Goal: Information Seeking & Learning: Check status

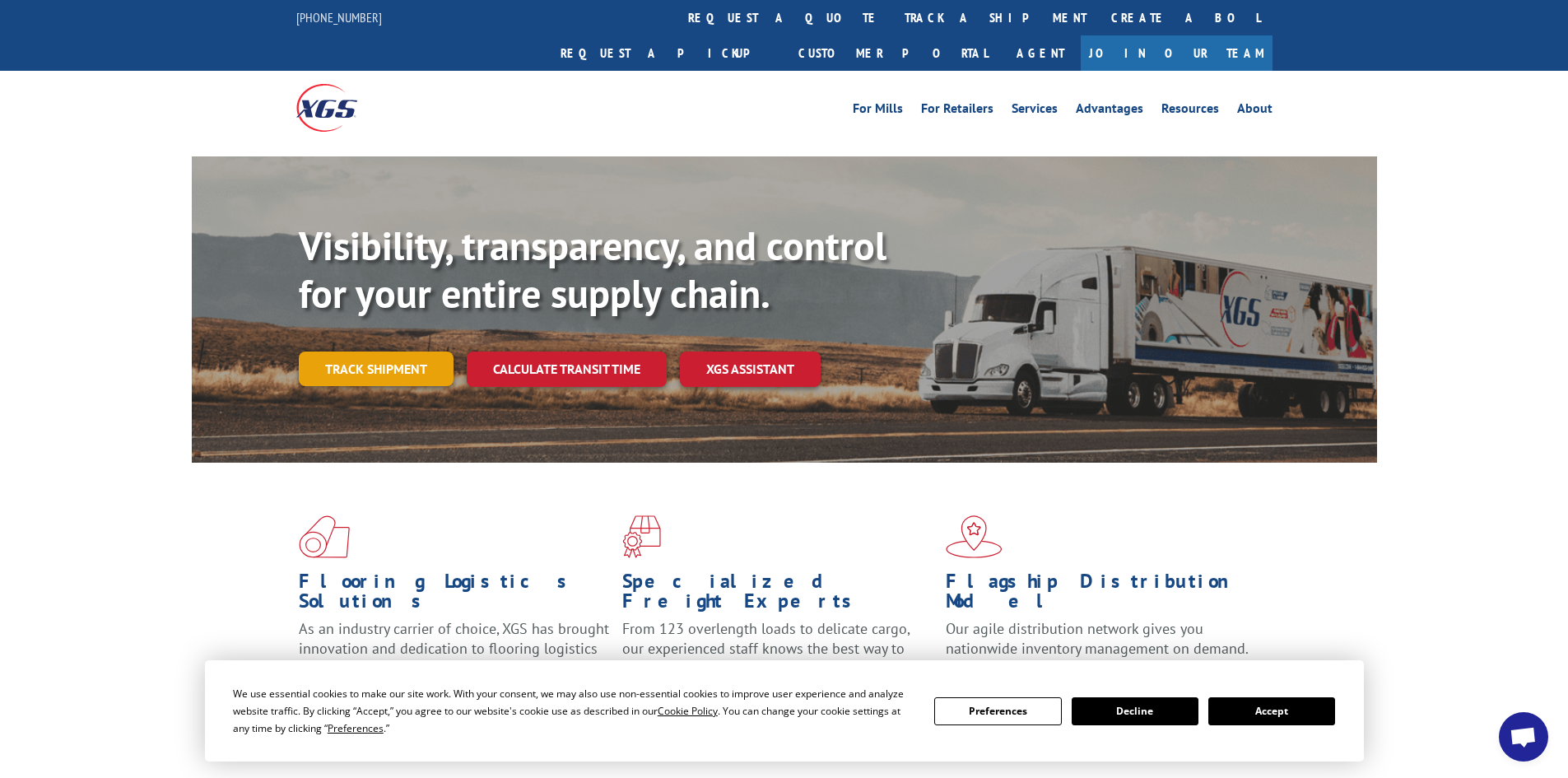
click at [374, 352] on link "Track shipment" at bounding box center [376, 368] width 155 height 34
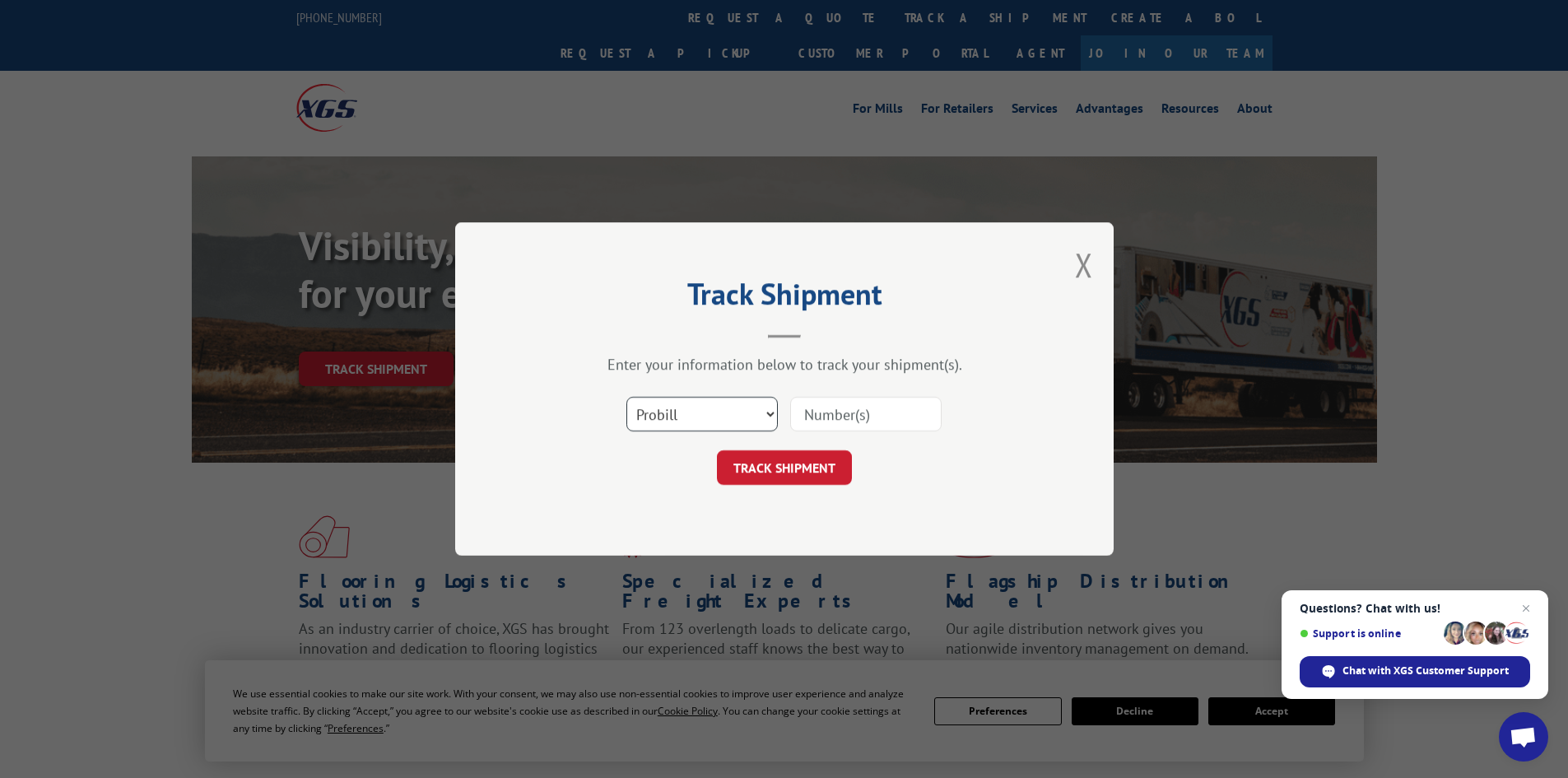
click at [771, 410] on select "Select category... Probill BOL PO" at bounding box center [702, 414] width 152 height 34
select select "bol"
click at [626, 397] on select "Select category... Probill BOL PO" at bounding box center [702, 414] width 152 height 34
click at [797, 410] on input at bounding box center [866, 414] width 152 height 34
paste input "AA04941171"
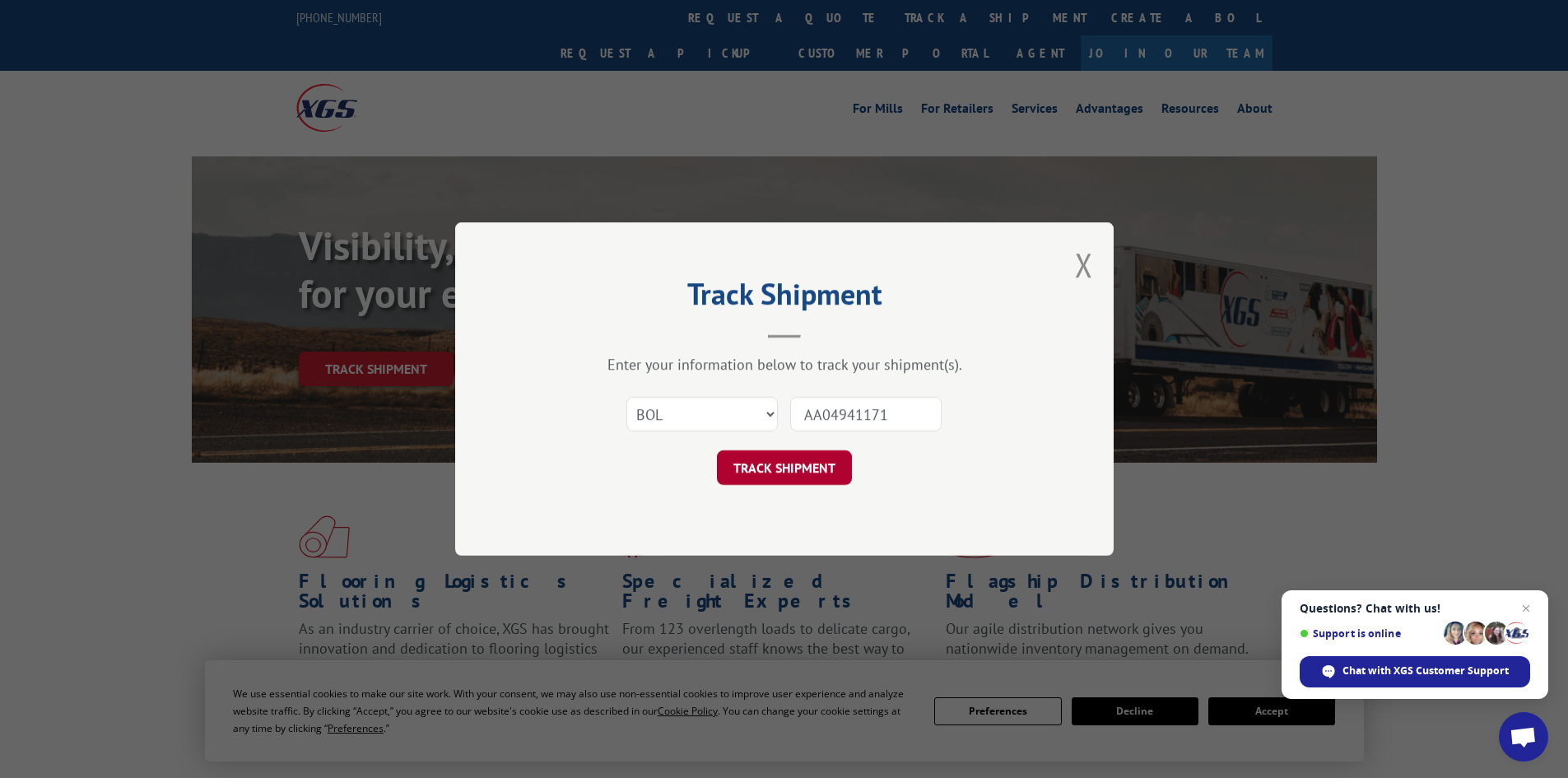
type input "AA04941171"
click at [796, 456] on button "TRACK SHIPMENT" at bounding box center [784, 467] width 135 height 34
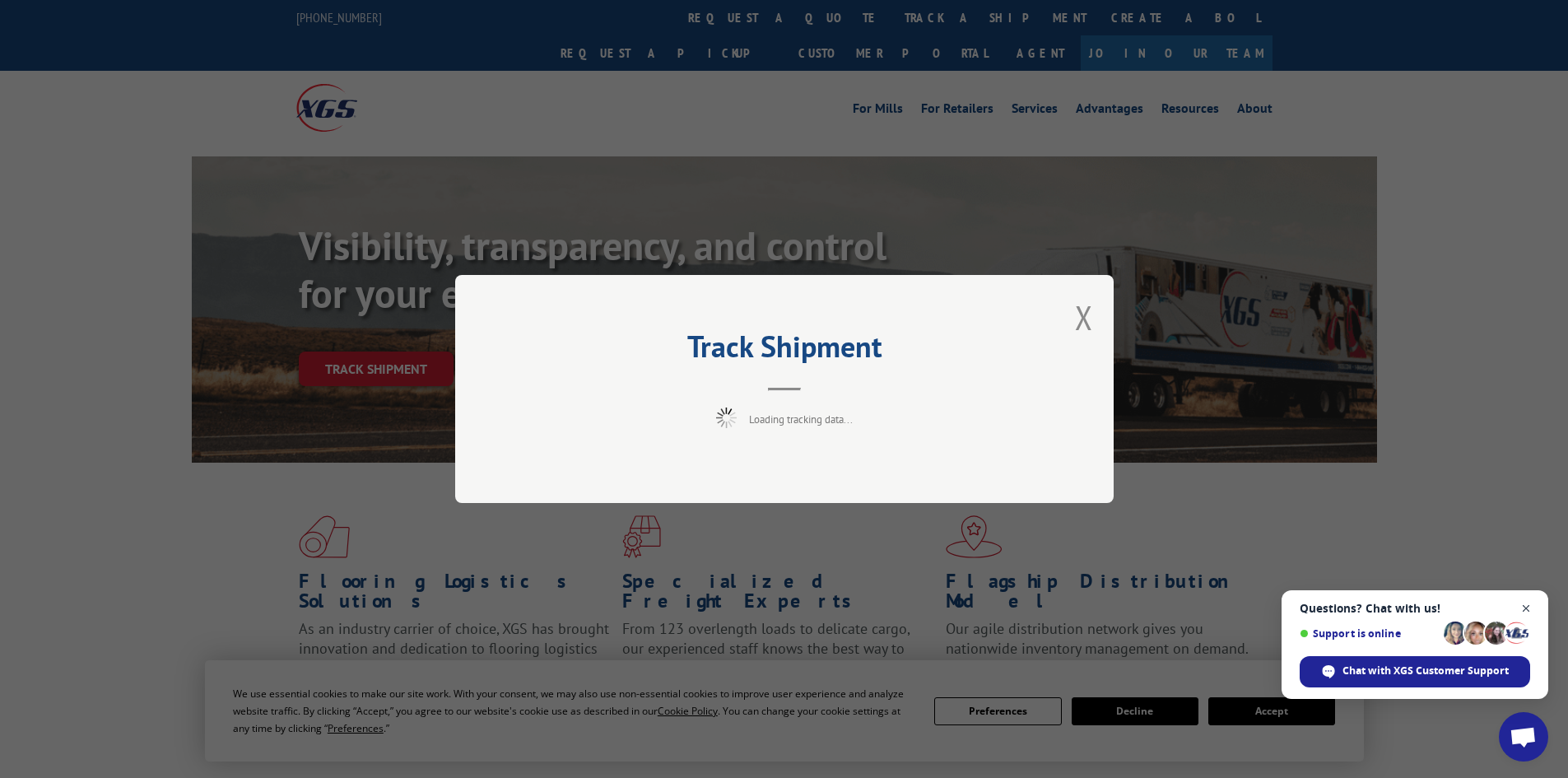
click at [1527, 605] on span "Close chat" at bounding box center [1526, 609] width 21 height 21
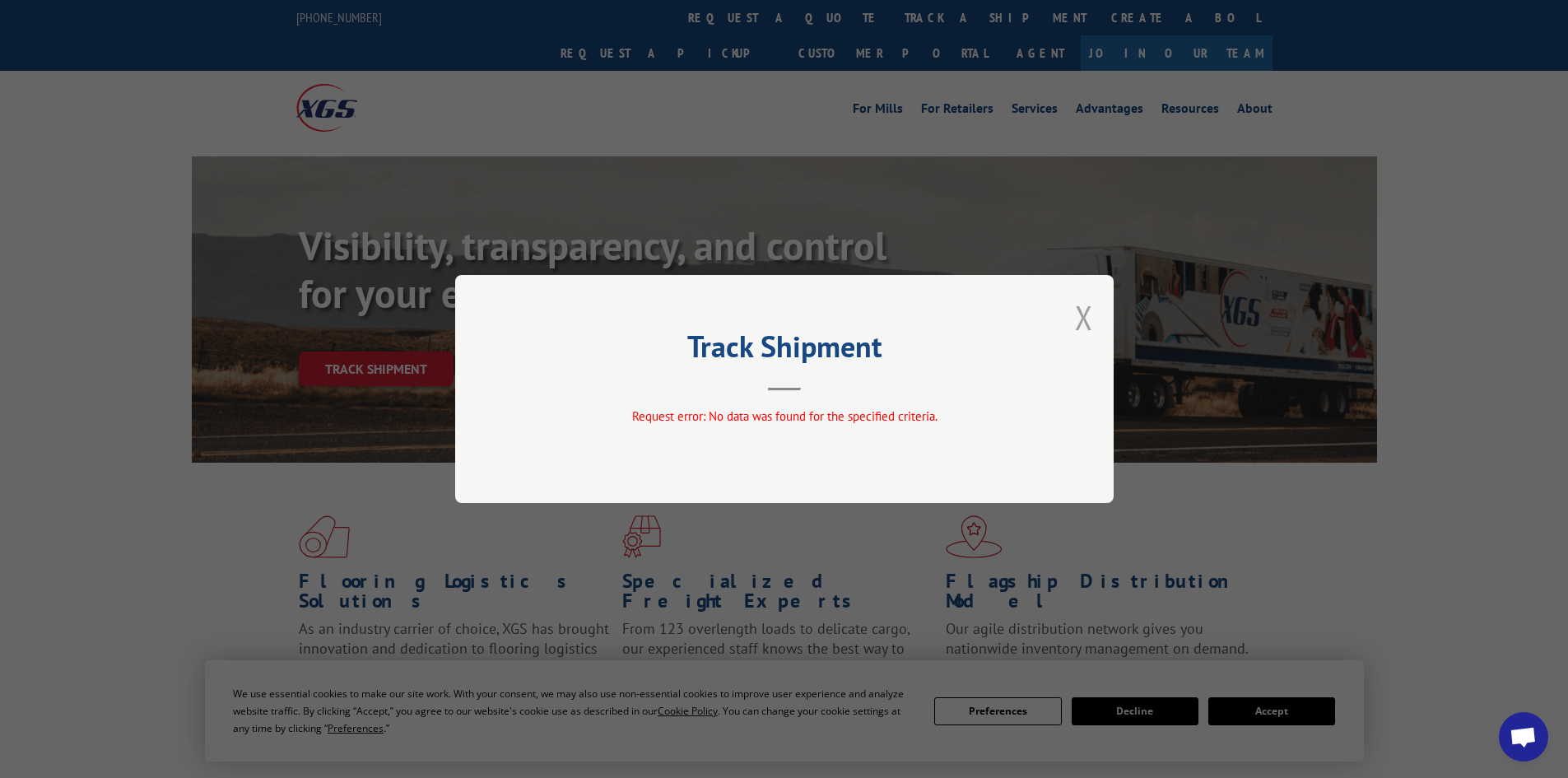
click at [1081, 316] on button "Close modal" at bounding box center [1084, 317] width 18 height 44
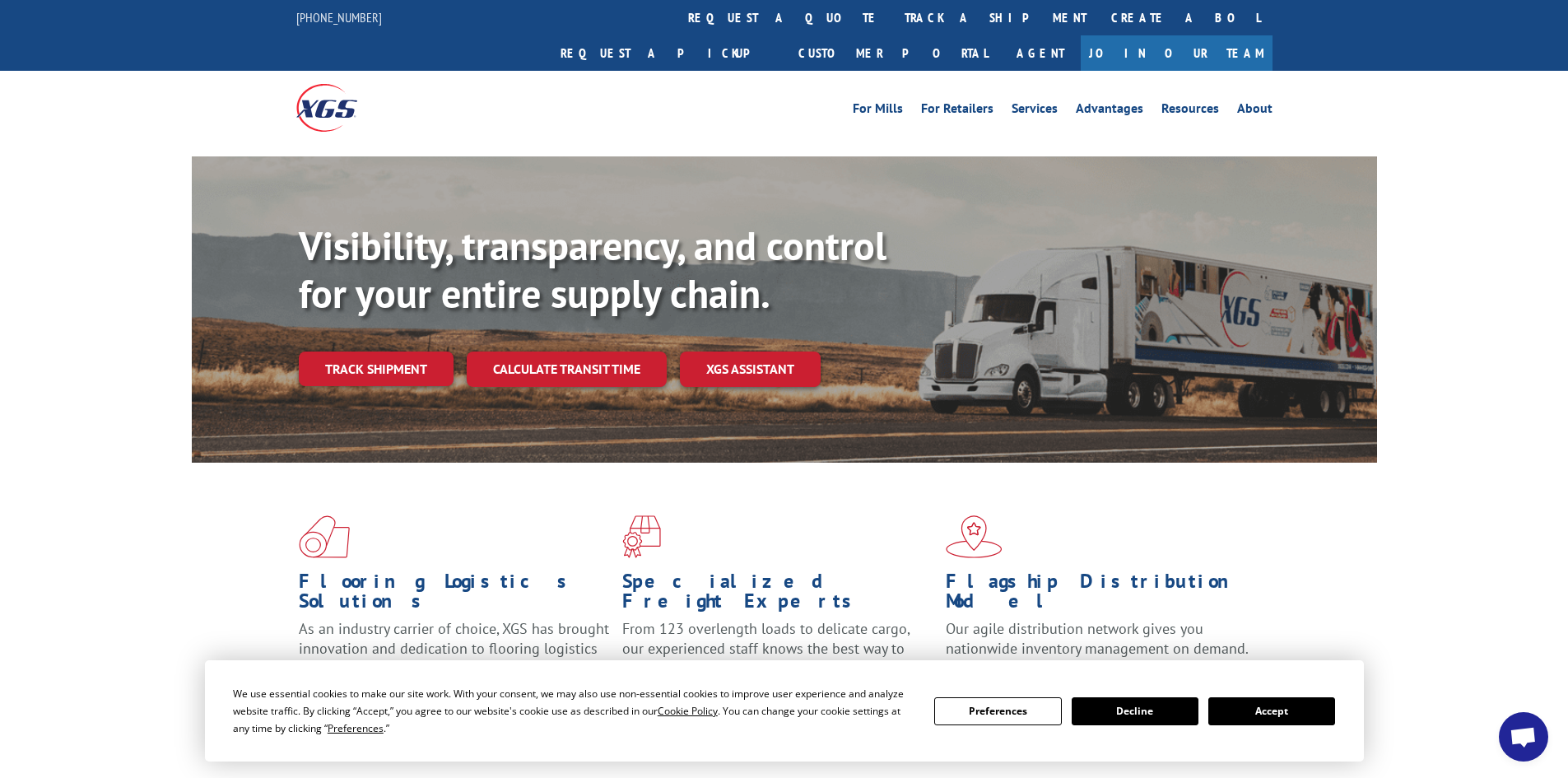
drag, startPoint x: 1260, startPoint y: 710, endPoint x: 1238, endPoint y: 703, distance: 23.1
click at [1260, 711] on button "Accept" at bounding box center [1271, 711] width 126 height 28
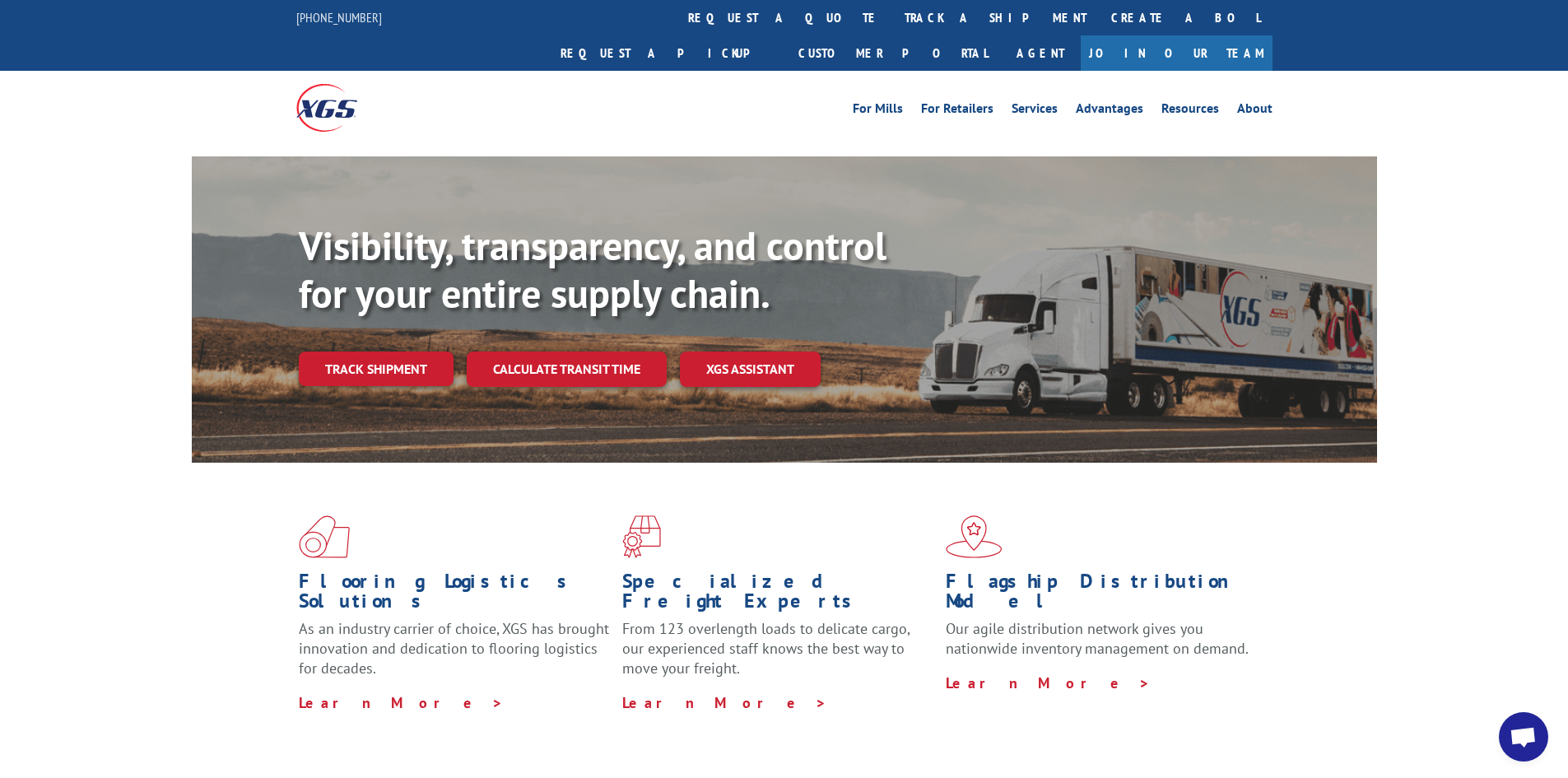
click at [365, 307] on div "Visibility, transparency, and control for your entire supply chain. Track shipm…" at bounding box center [838, 337] width 1078 height 229
click at [376, 352] on link "Track shipment" at bounding box center [376, 368] width 155 height 34
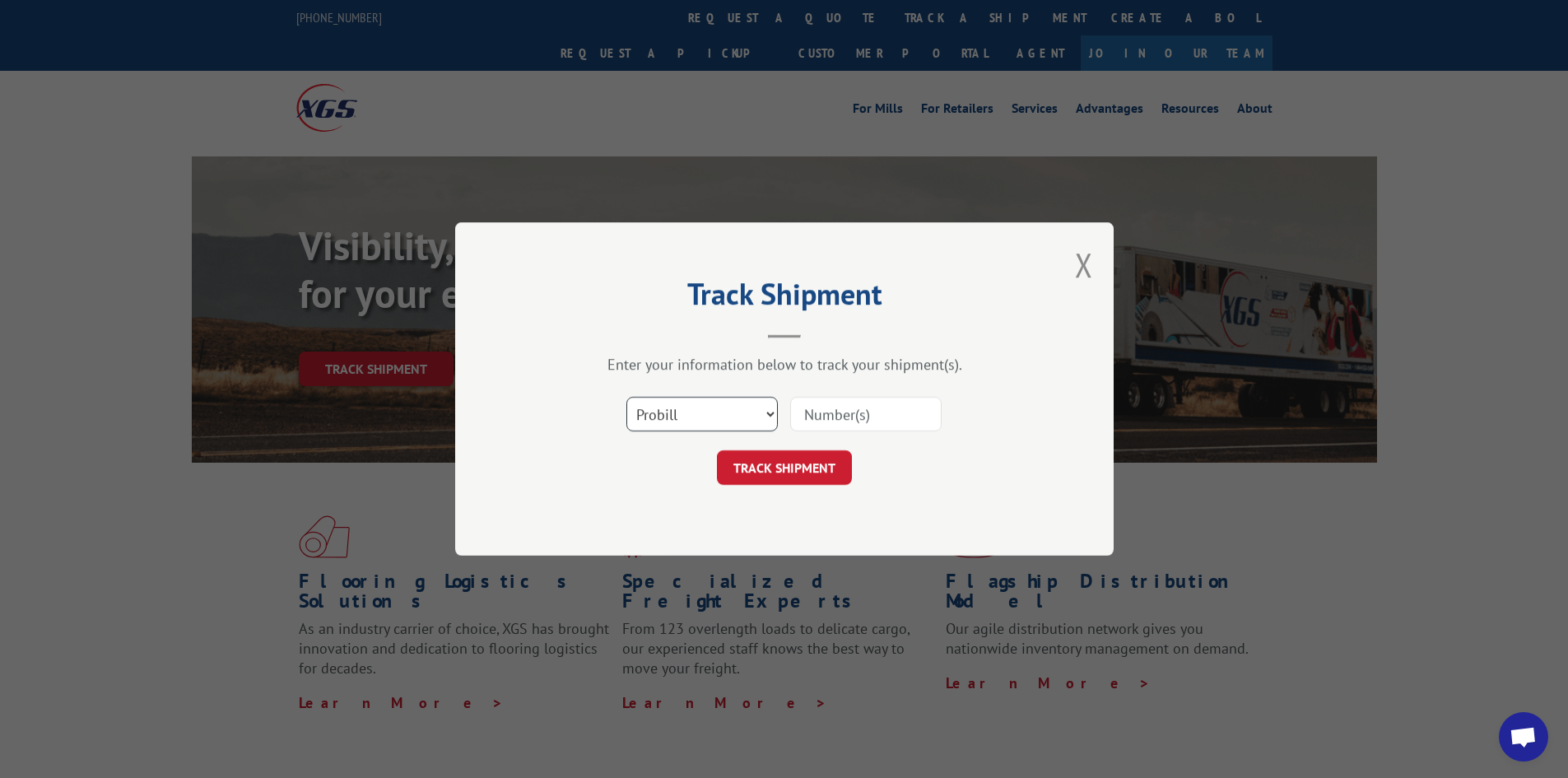
click at [771, 409] on select "Select category... Probill BOL PO" at bounding box center [702, 414] width 152 height 34
select select "bol"
click at [626, 397] on select "Select category... Probill BOL PO" at bounding box center [702, 414] width 152 height 34
click at [833, 417] on input at bounding box center [866, 414] width 152 height 34
paste input "AA04941171"
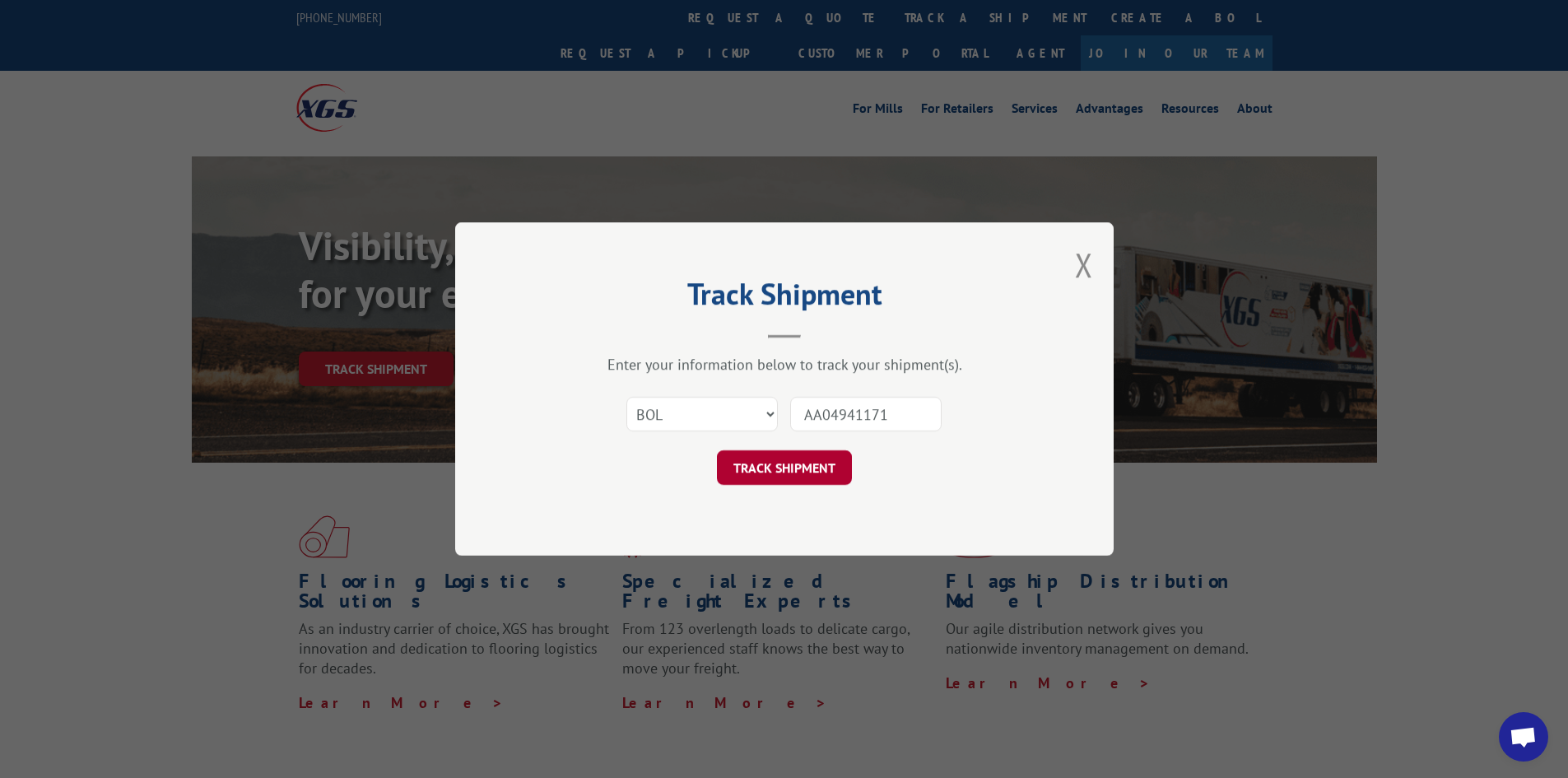
type input "AA04941171"
click at [819, 465] on button "TRACK SHIPMENT" at bounding box center [784, 467] width 135 height 34
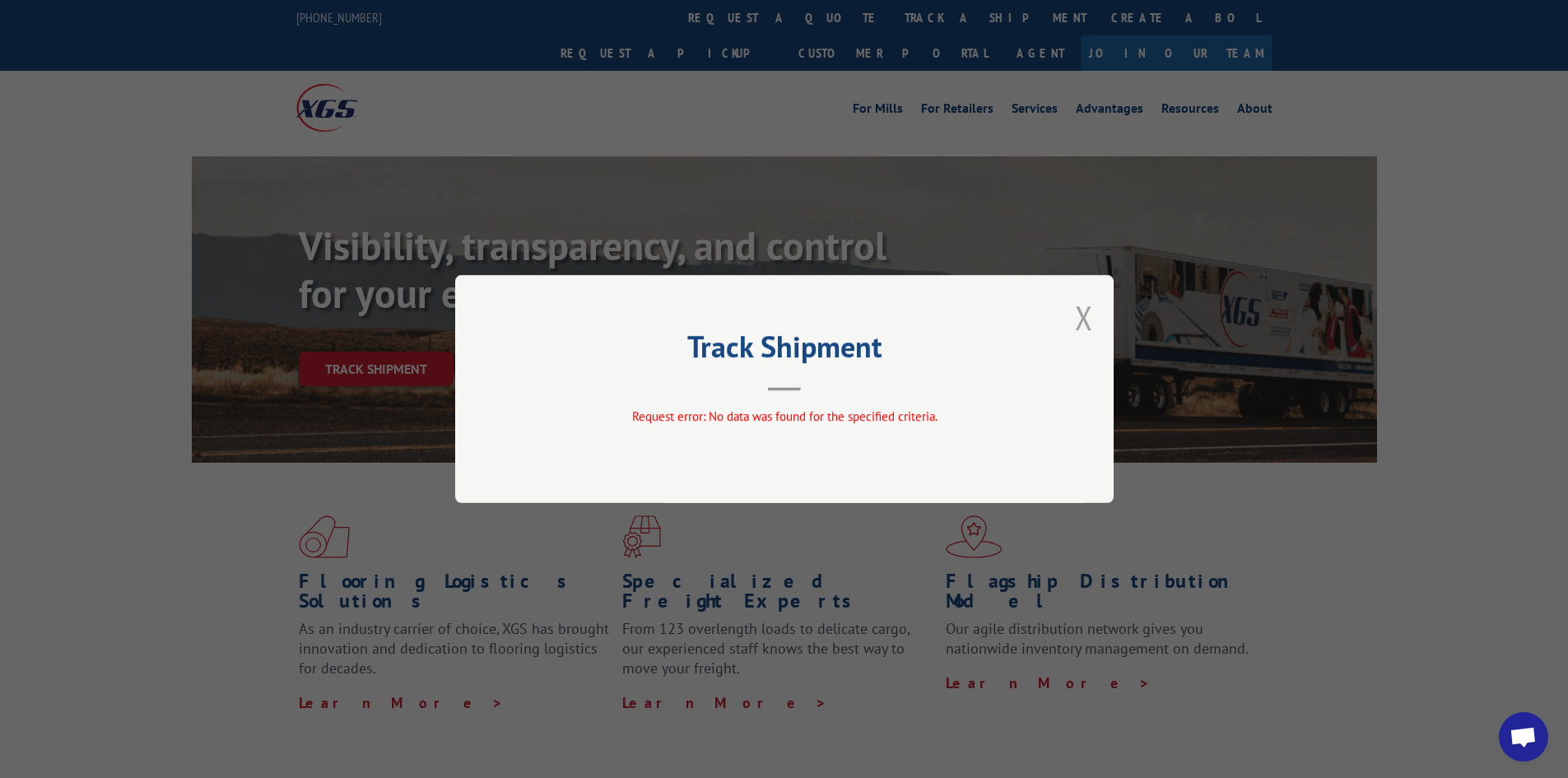
click at [1085, 323] on button "Close modal" at bounding box center [1084, 317] width 18 height 44
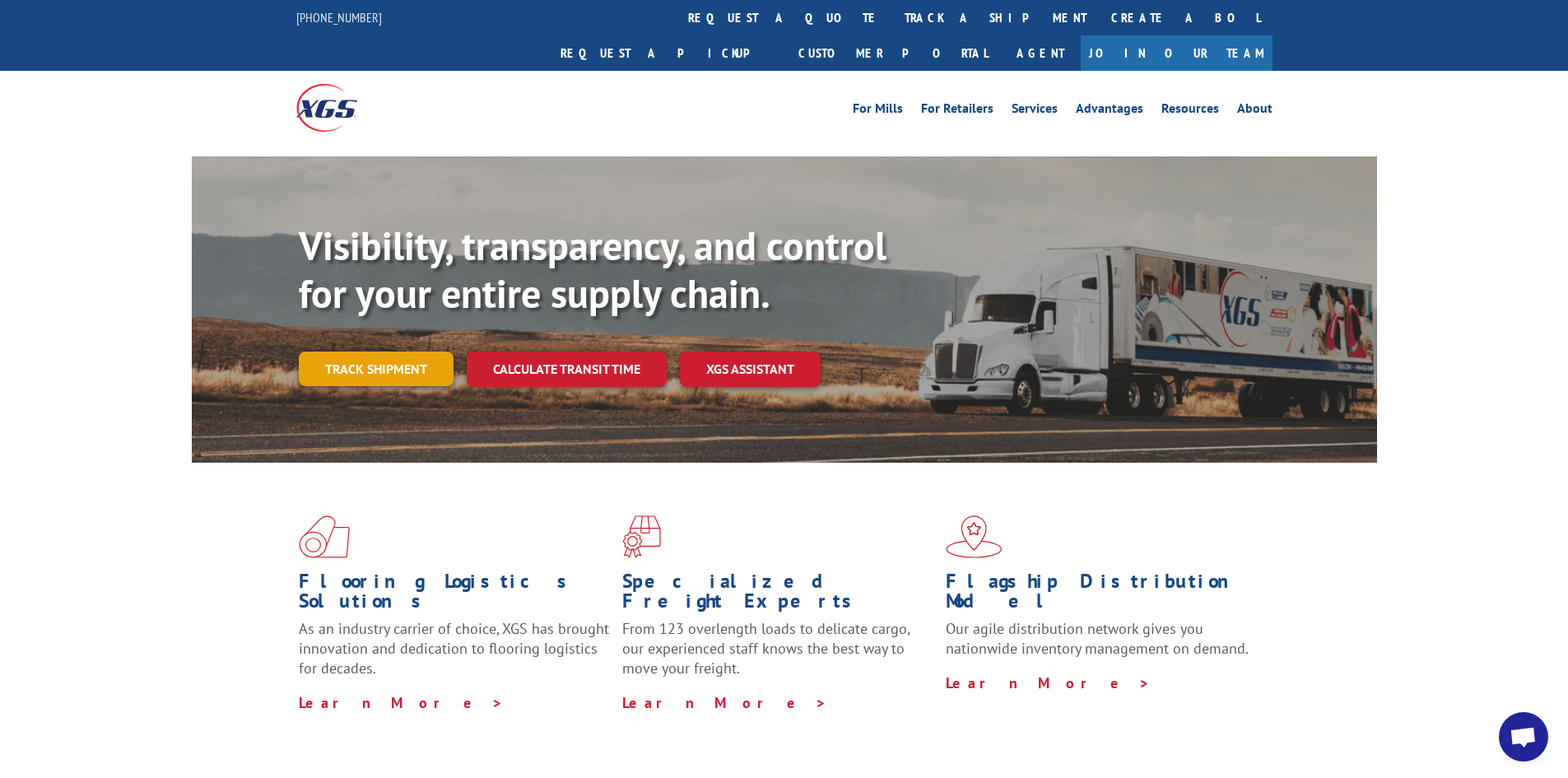
click at [393, 352] on link "Track shipment" at bounding box center [376, 368] width 155 height 34
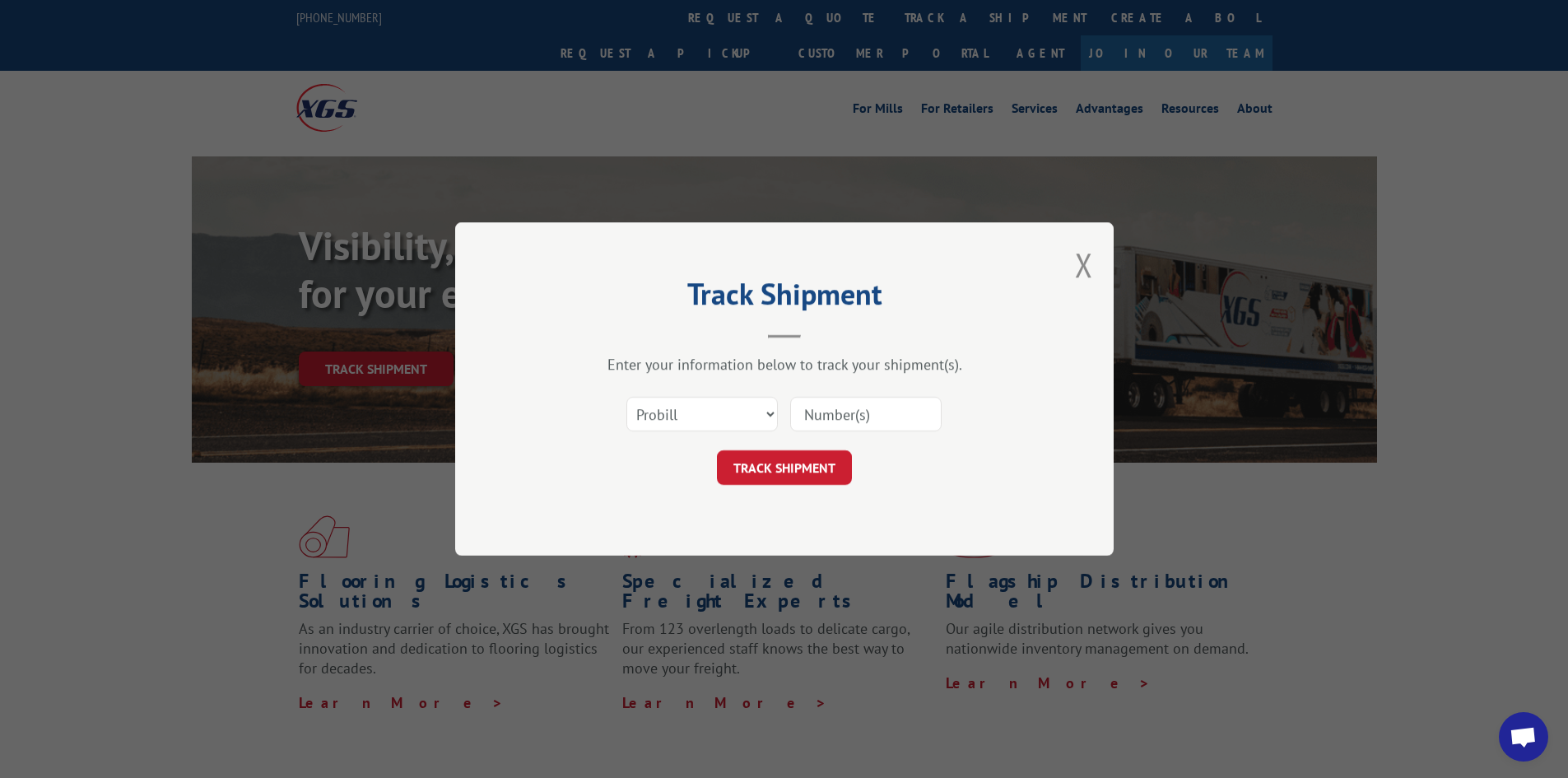
click at [812, 410] on input at bounding box center [866, 414] width 152 height 34
paste input "17027493"
type input "17027493"
click at [824, 466] on button "TRACK SHIPMENT" at bounding box center [784, 467] width 135 height 34
